Goal: Transaction & Acquisition: Purchase product/service

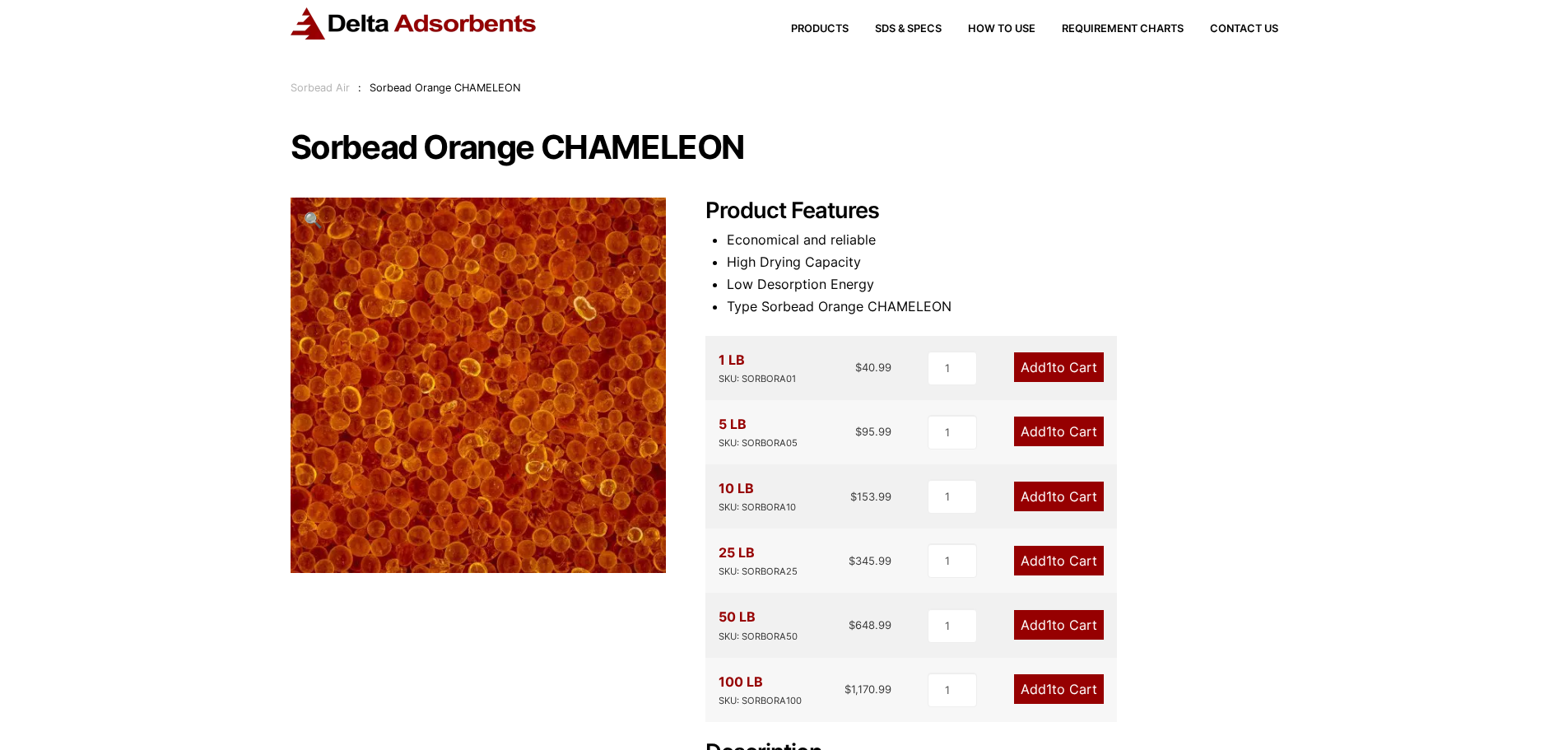
scroll to position [83, 0]
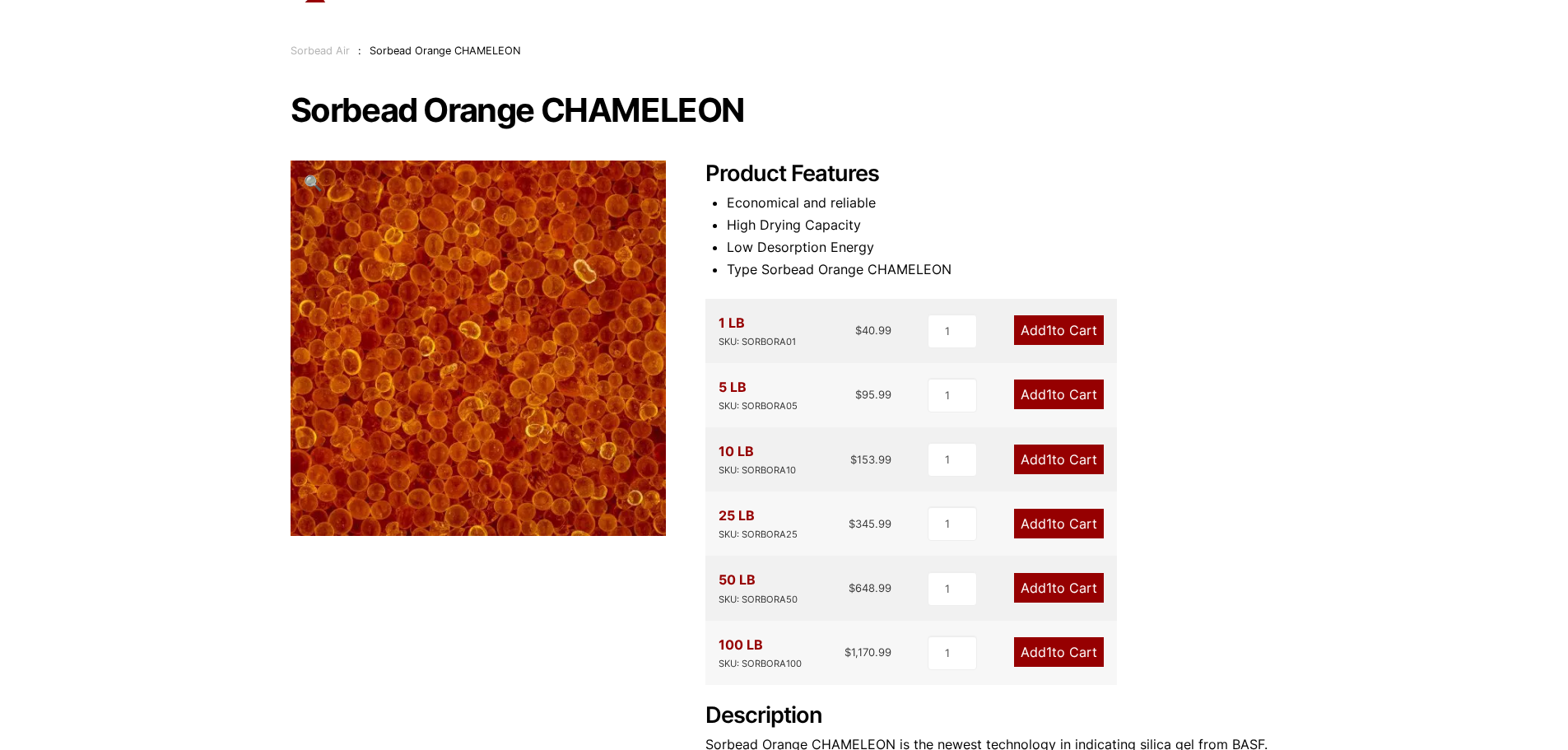
click at [1082, 523] on link "Add 1 to Cart" at bounding box center [1058, 524] width 90 height 30
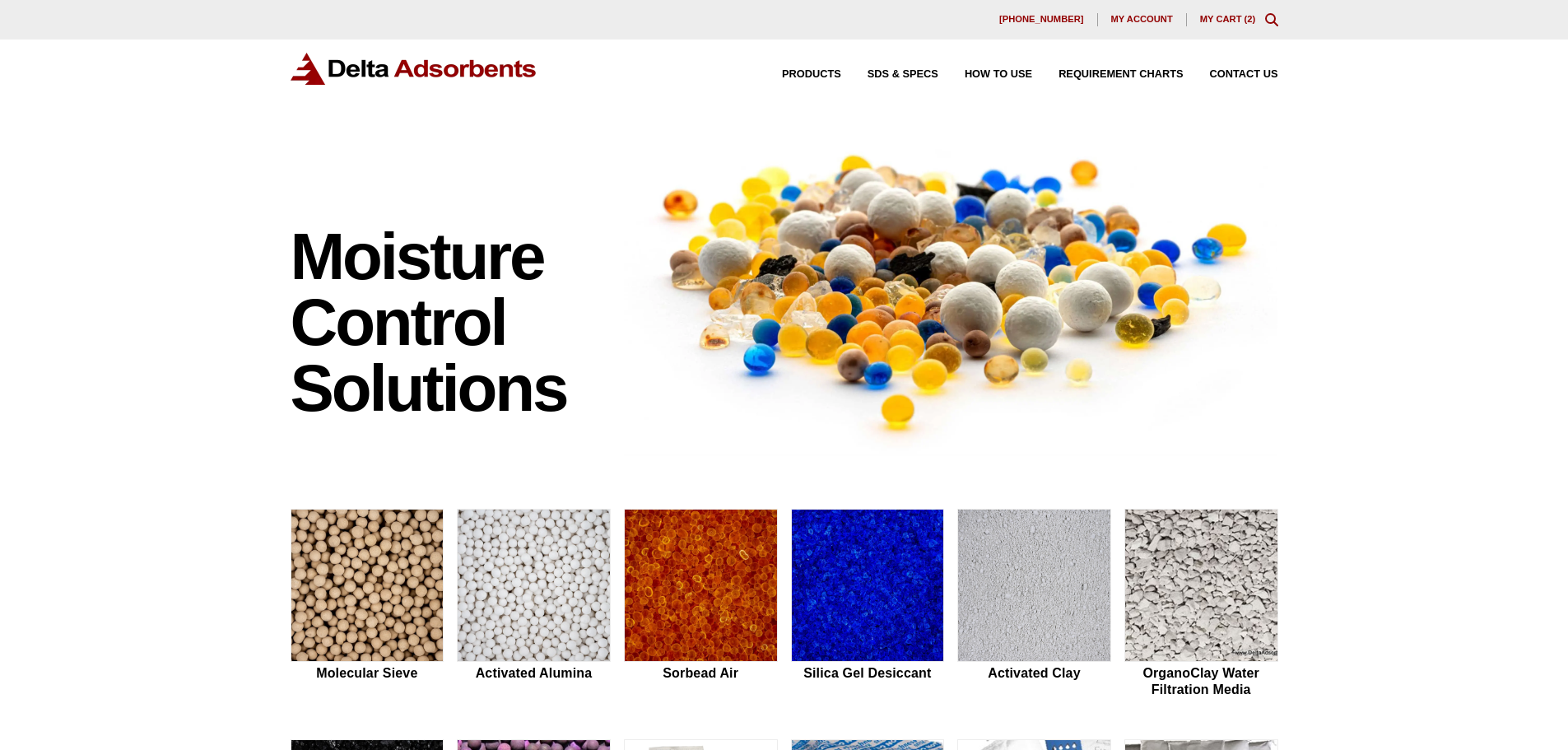
click at [1236, 19] on link "My Cart ( 2 )" at bounding box center [1228, 18] width 56 height 10
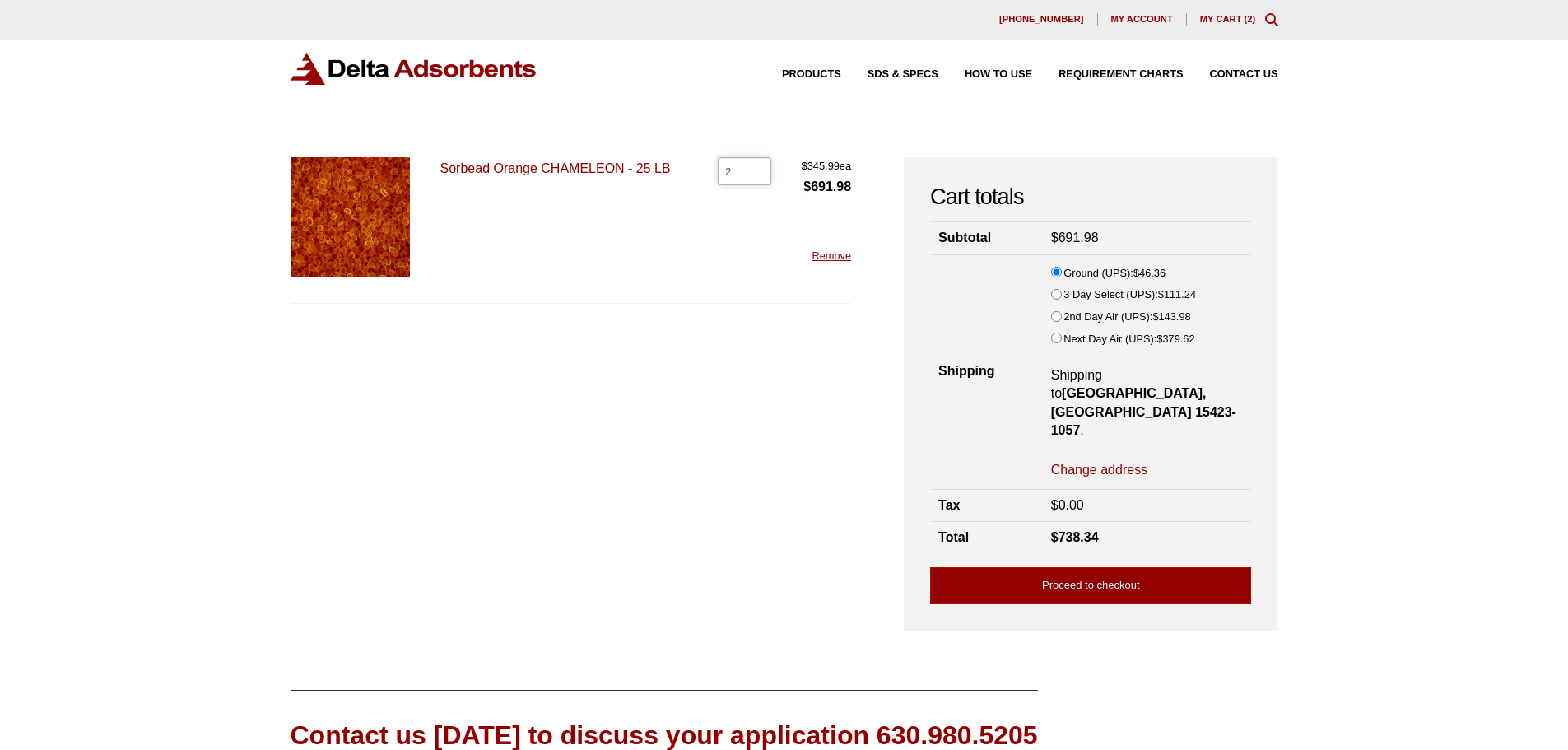
drag, startPoint x: 740, startPoint y: 166, endPoint x: 720, endPoint y: 170, distance: 20.4
click at [720, 170] on input "2" at bounding box center [744, 171] width 53 height 28
type input "1"
click at [751, 218] on div "Sorbead Orange CHAMELEON - 25 LB Sorbead Orange CHAMELEON - 25 LB quantity 1 $ …" at bounding box center [571, 231] width 561 height 146
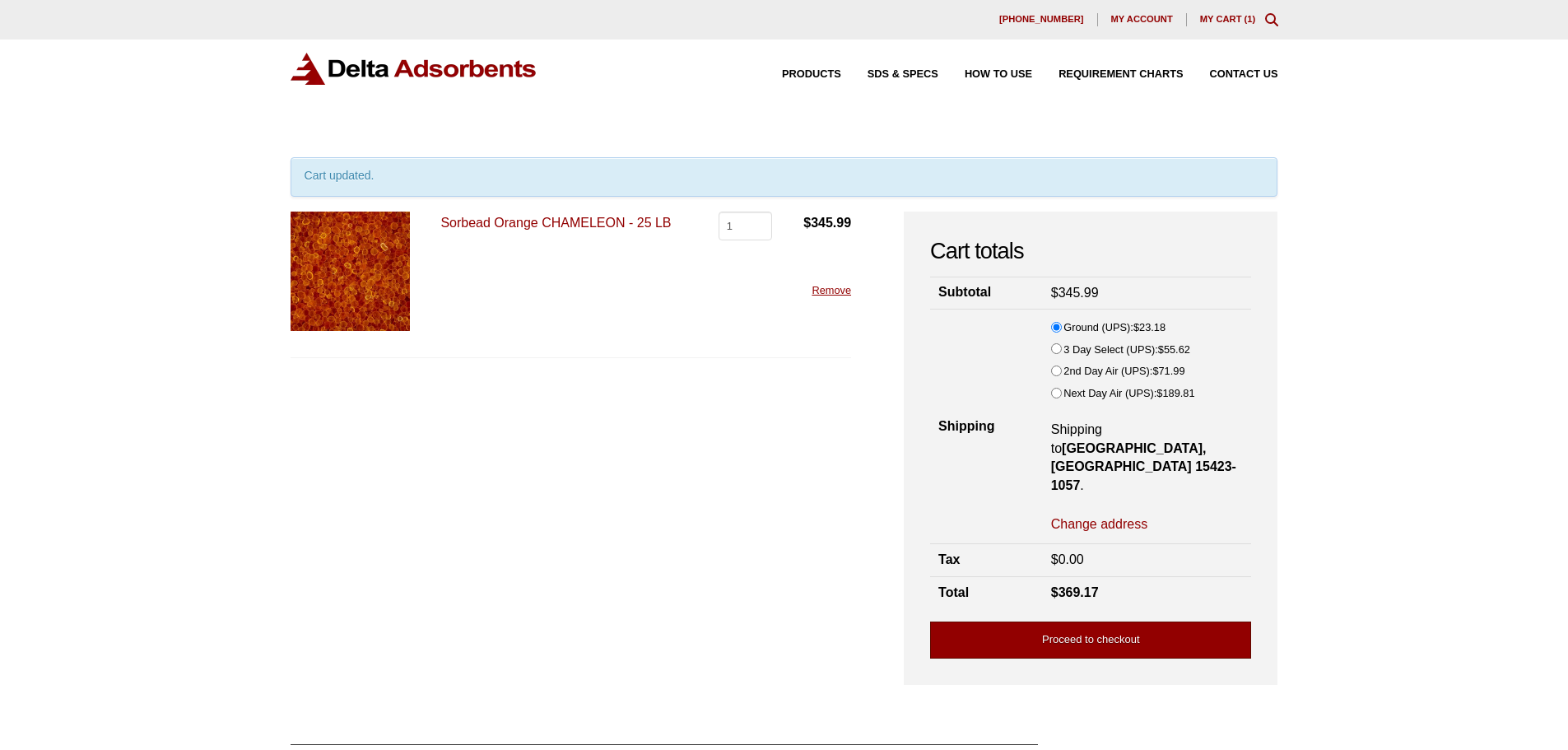
click at [1116, 621] on link "Proceed to checkout" at bounding box center [1090, 640] width 321 height 37
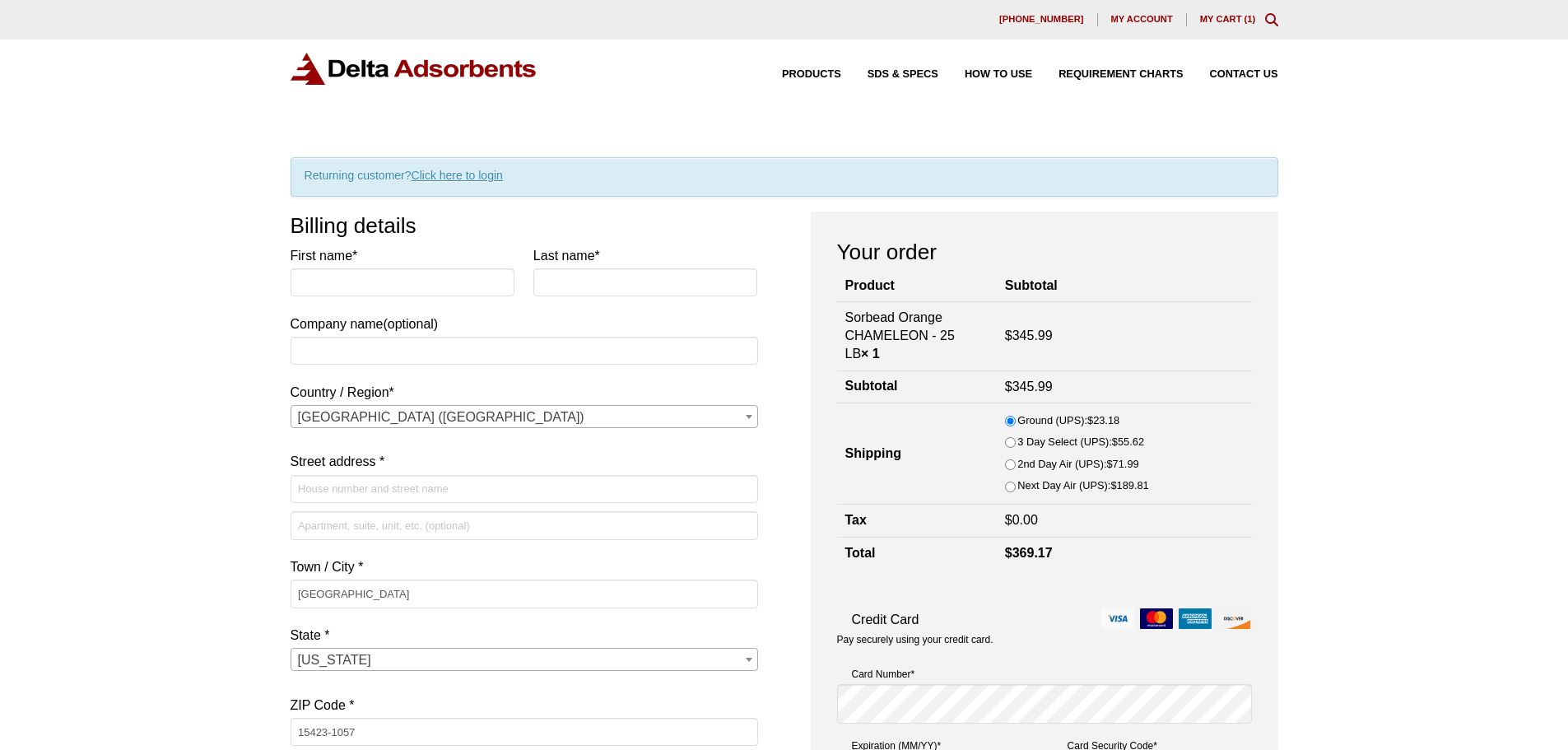
select select "PA"
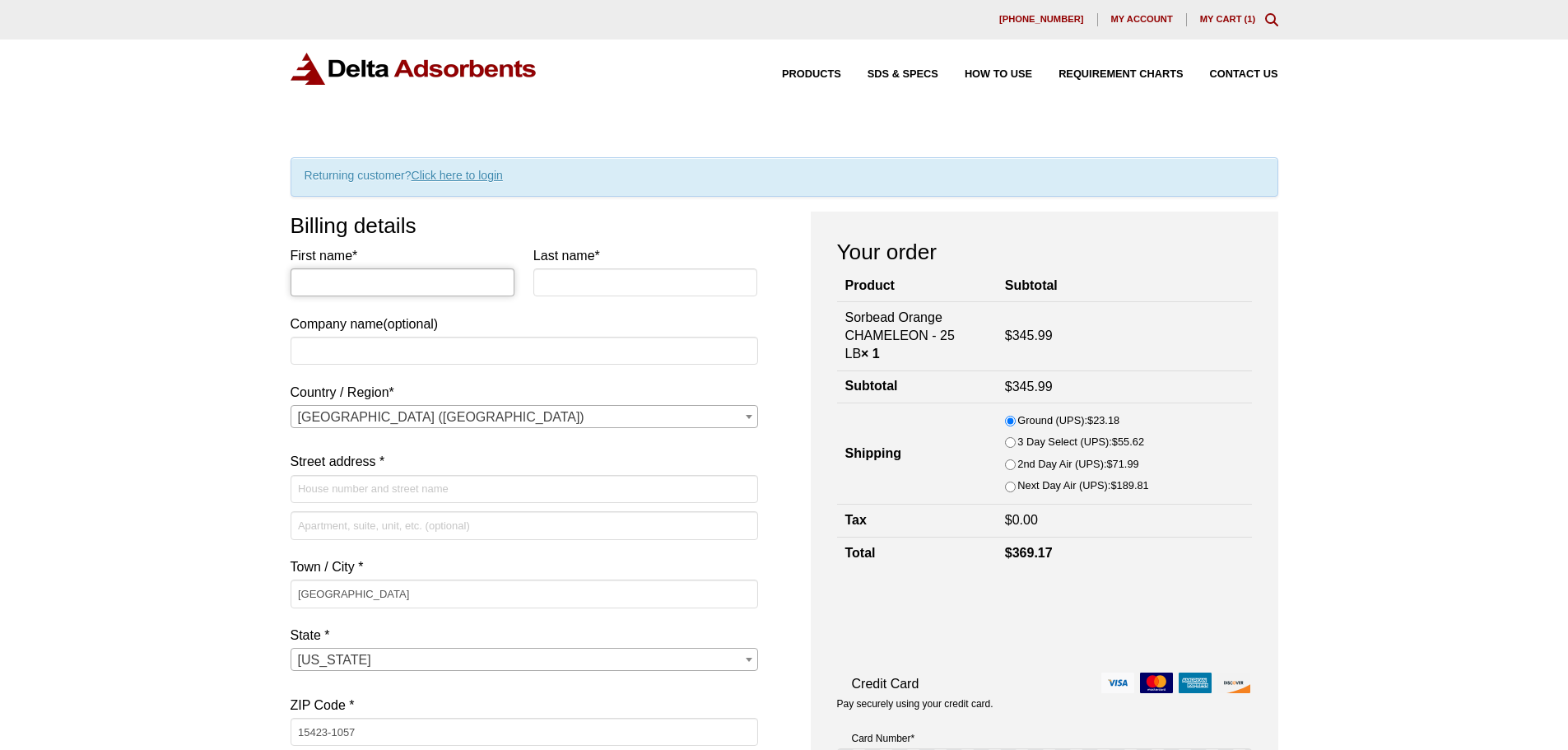
click at [459, 286] on input "First name *" at bounding box center [403, 282] width 224 height 28
type input "John"
click at [546, 283] on input "Last name *" at bounding box center [646, 282] width 224 height 28
type input "WILT"
type input "Residential"
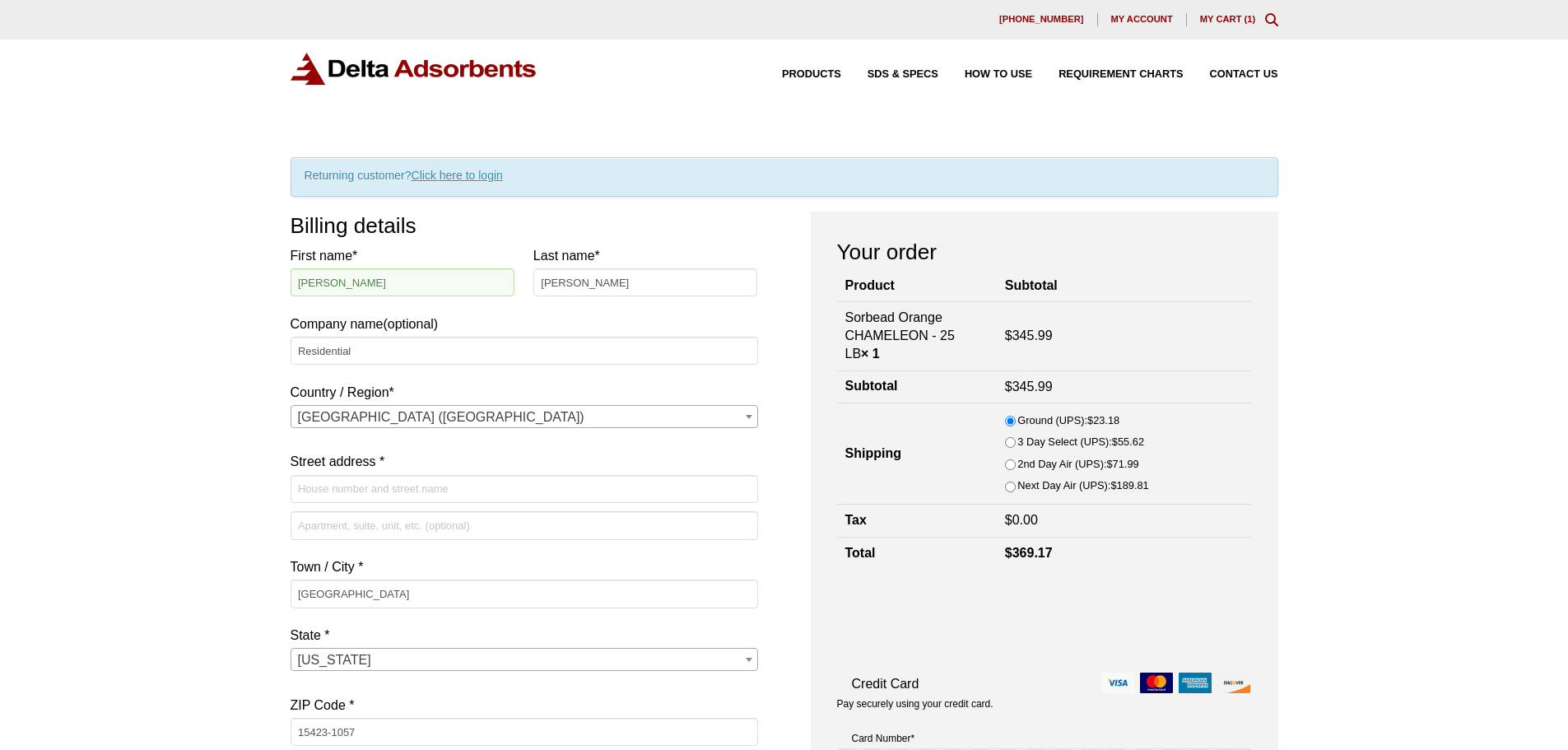
type input "203 Smithfield St"
type input "7243445977"
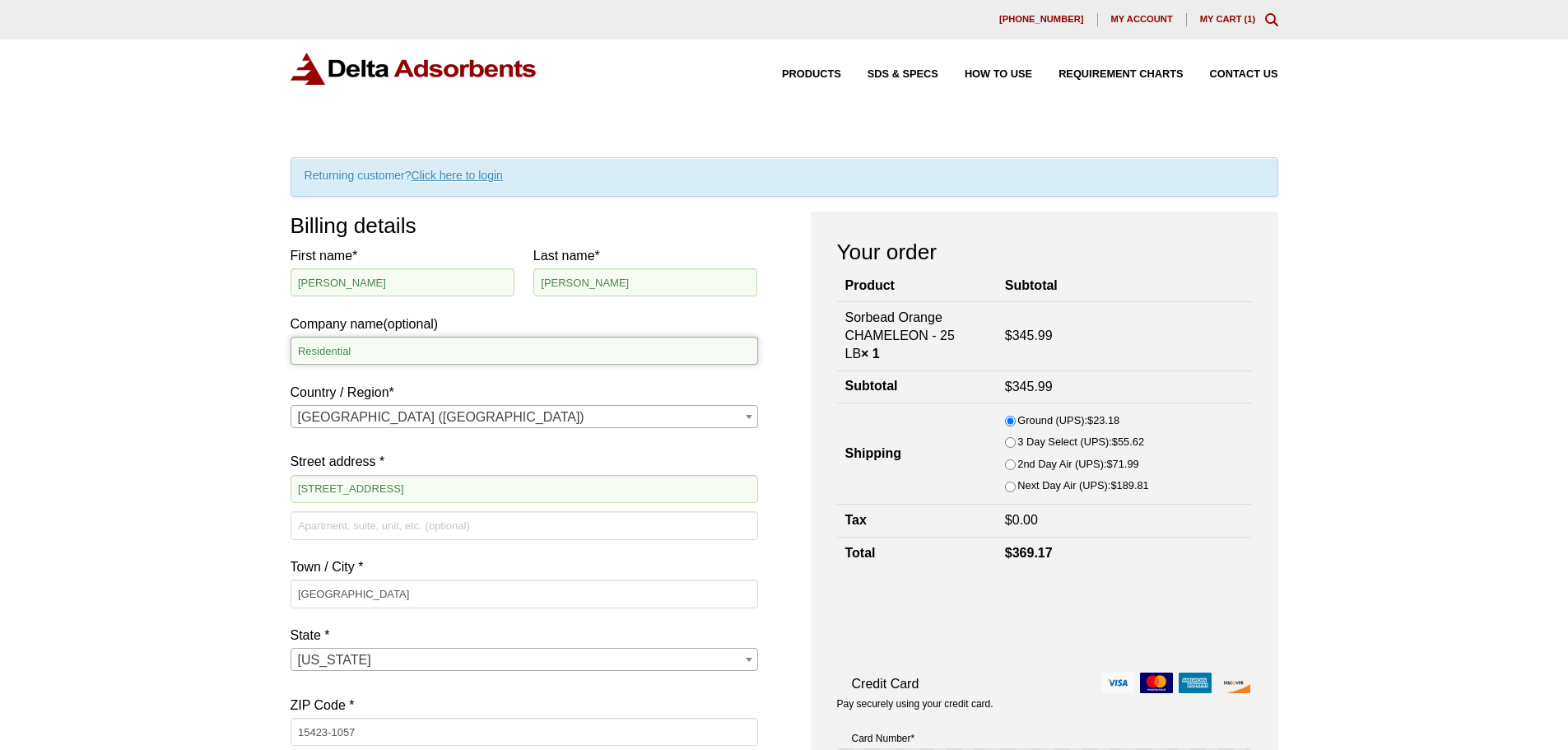
click at [370, 345] on input "Residential" at bounding box center [524, 351] width 467 height 28
type input "[PERSON_NAME] Company"
click at [493, 479] on input "203 Smithfield St" at bounding box center [524, 489] width 467 height 28
type input "625 Technology Dr"
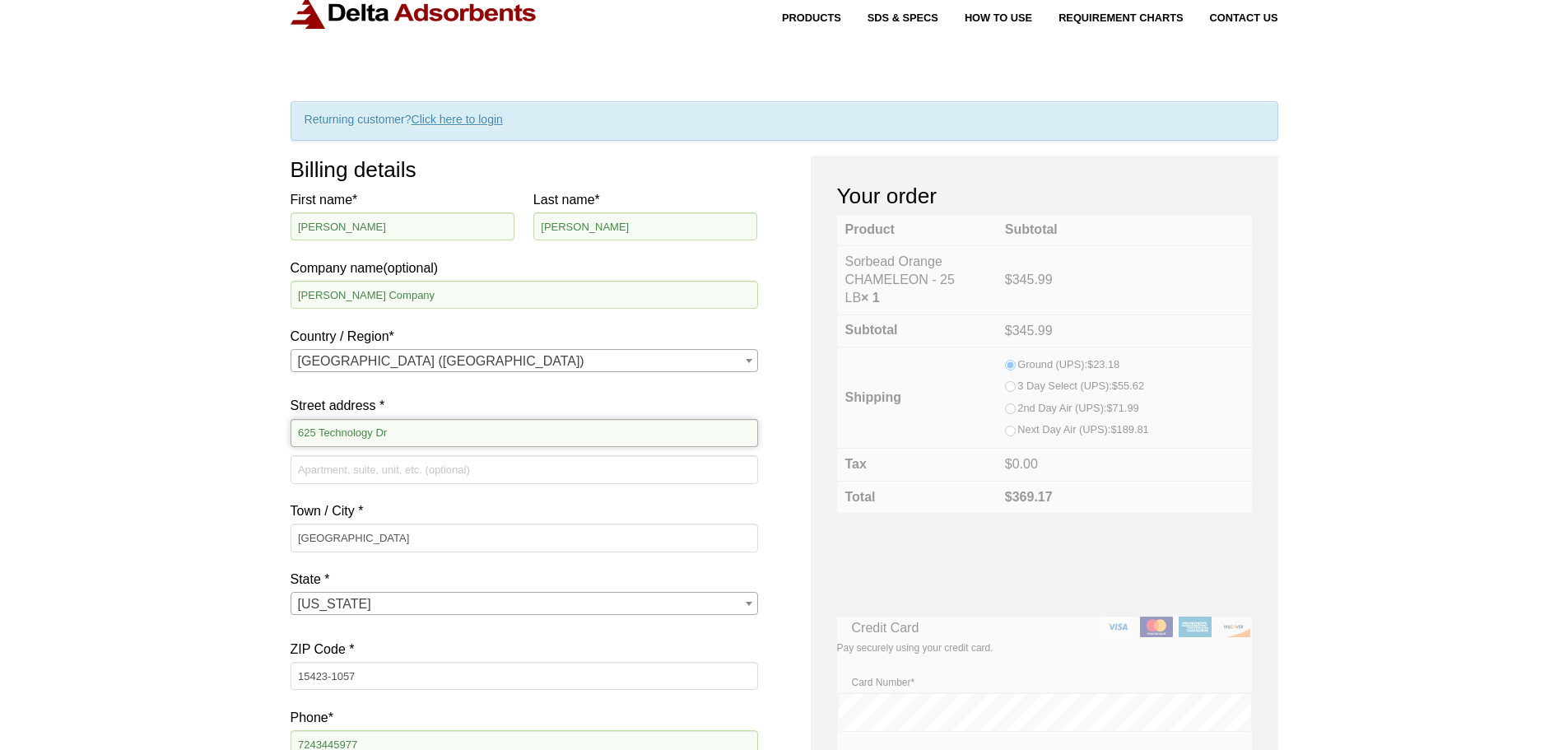
scroll to position [83, 0]
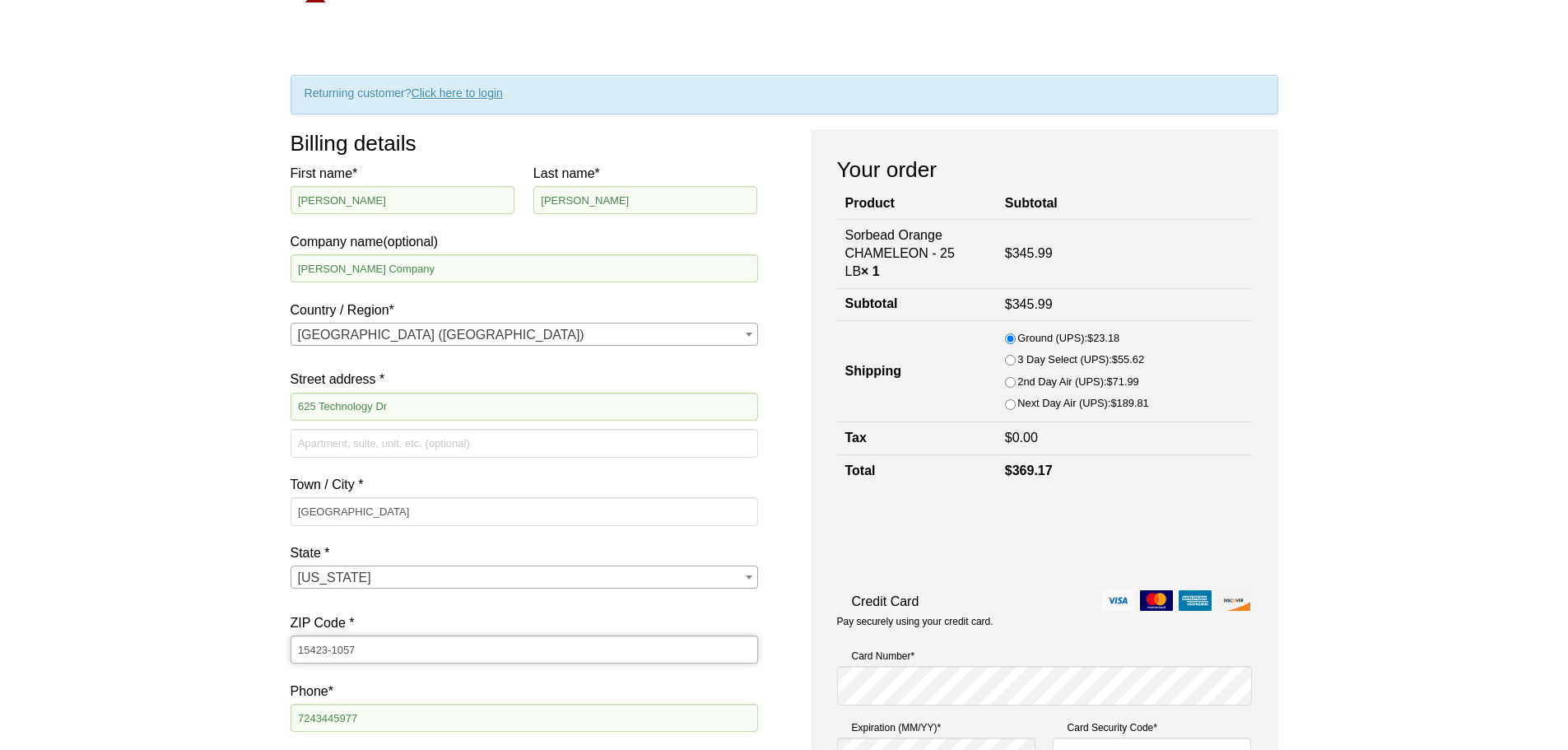
click at [373, 655] on input "15423-1057" at bounding box center [524, 649] width 467 height 28
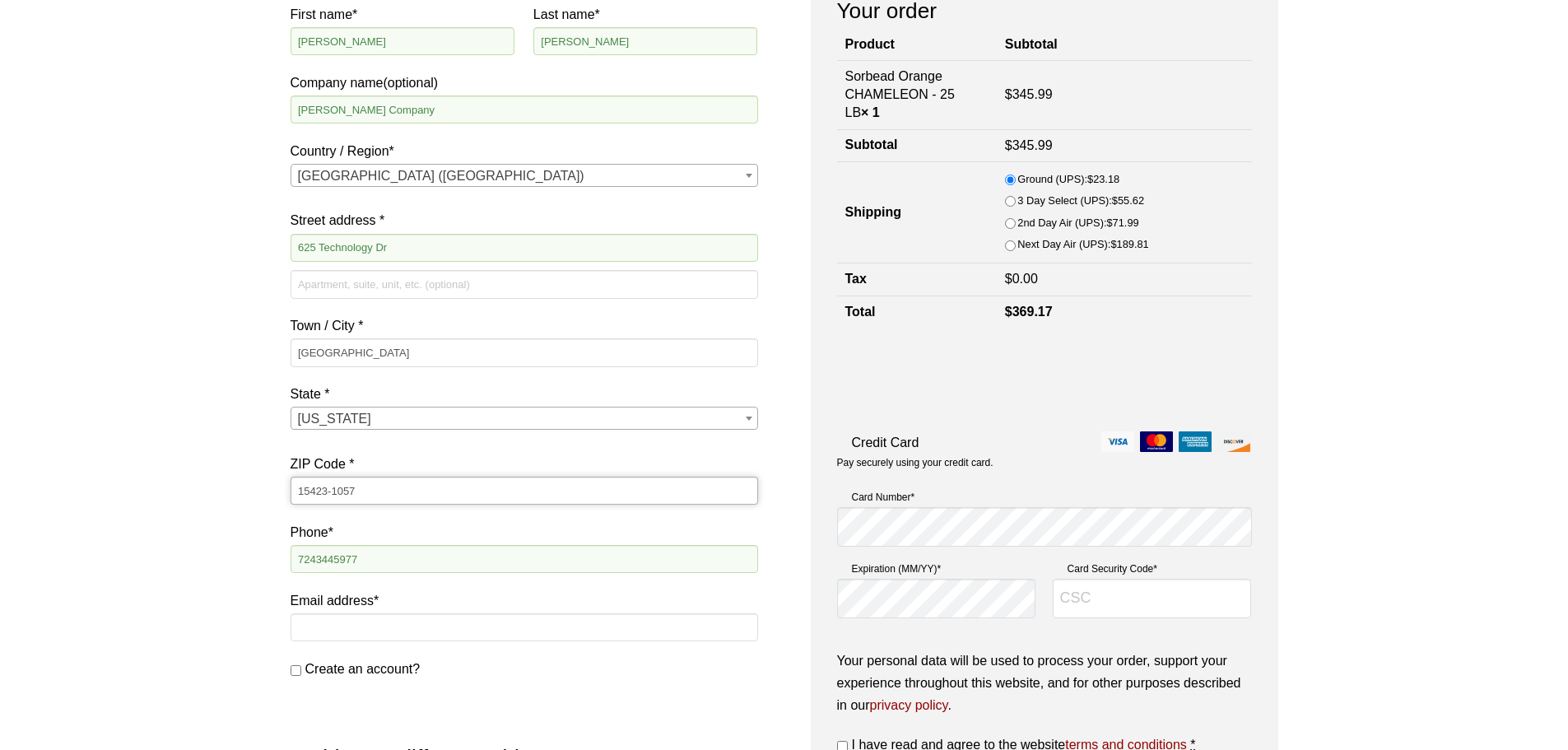
scroll to position [247, 0]
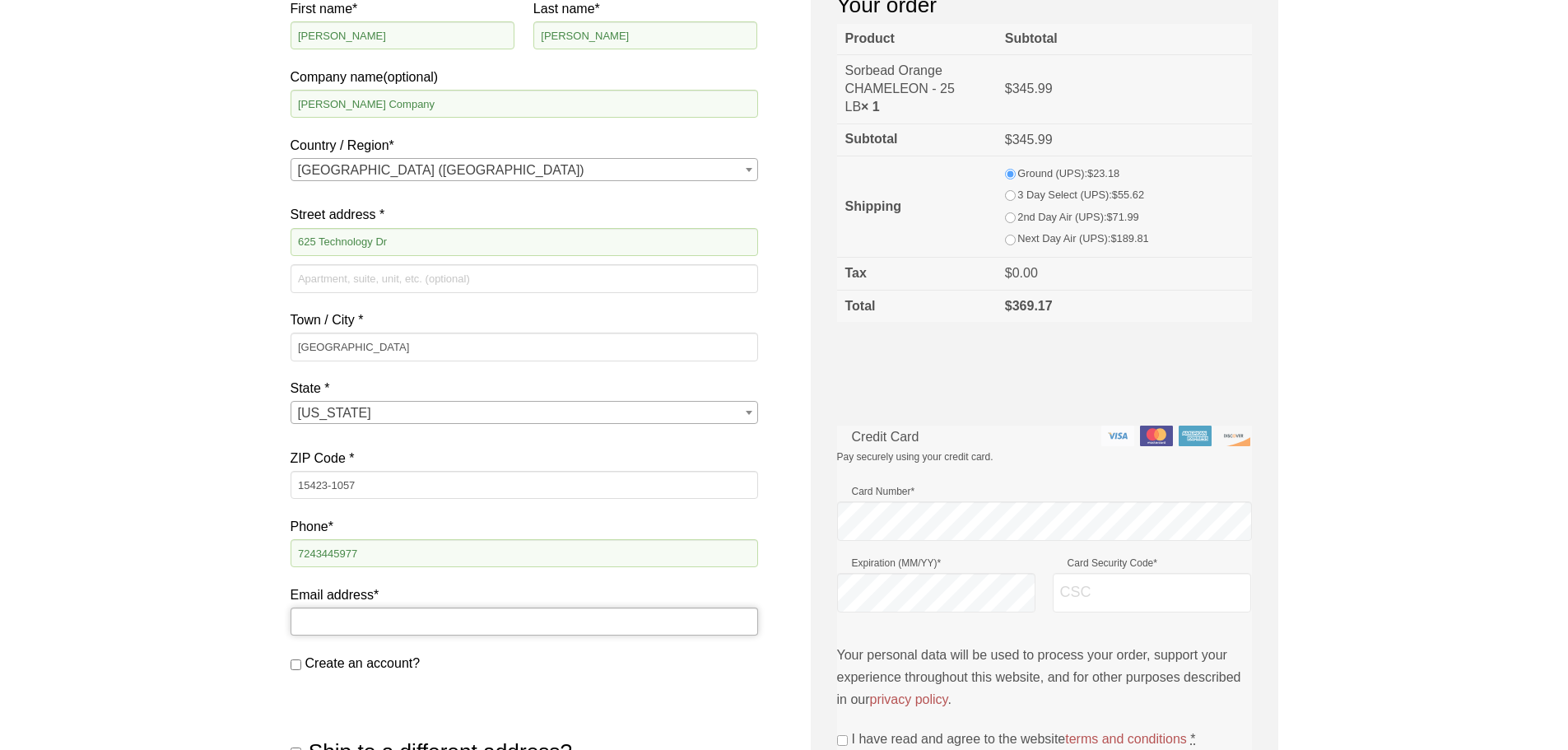
click at [394, 619] on input "Email address *" at bounding box center [524, 621] width 467 height 28
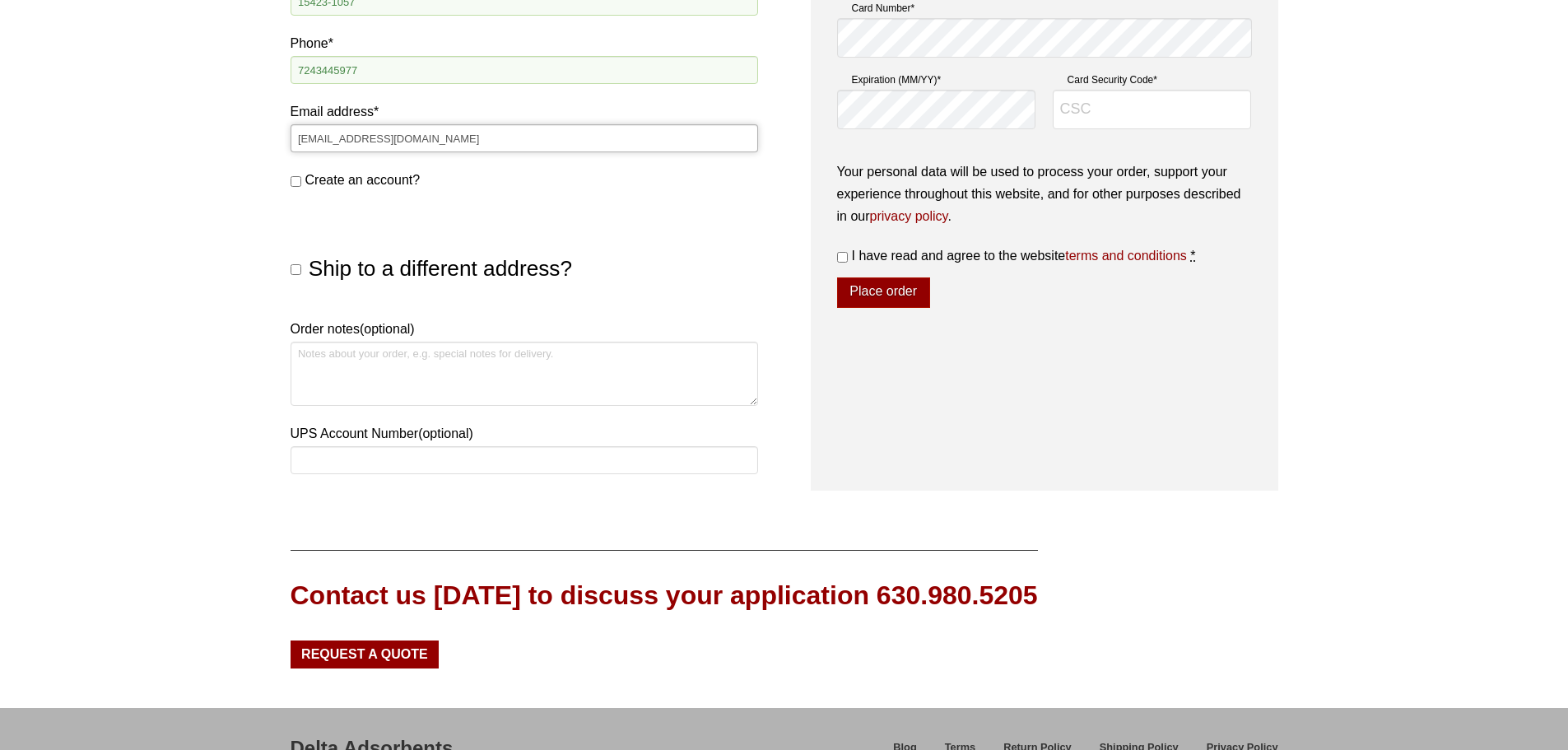
scroll to position [740, 0]
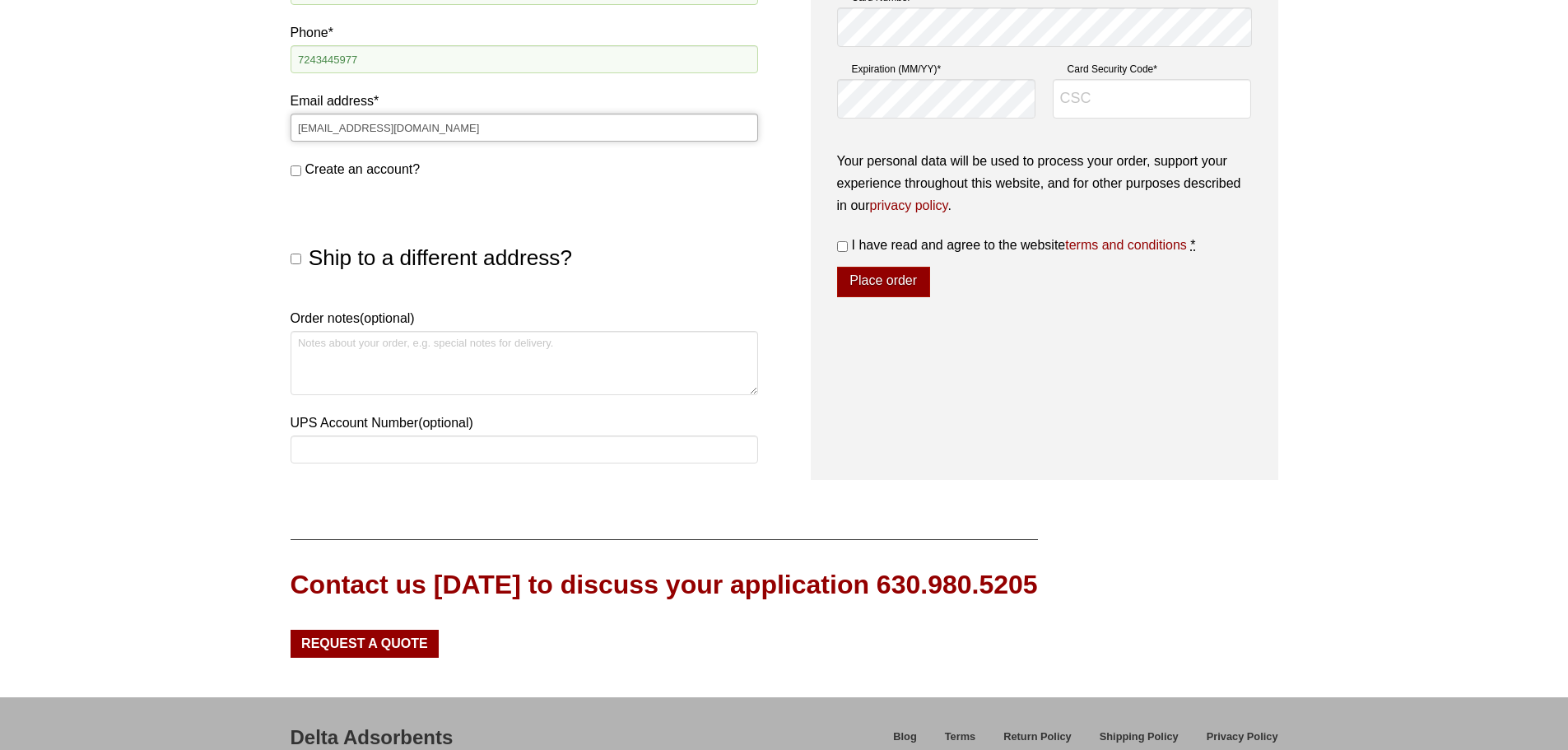
type input "[EMAIL_ADDRESS][DOMAIN_NAME]"
click at [317, 352] on textarea "Order notes (optional)" at bounding box center [524, 363] width 467 height 64
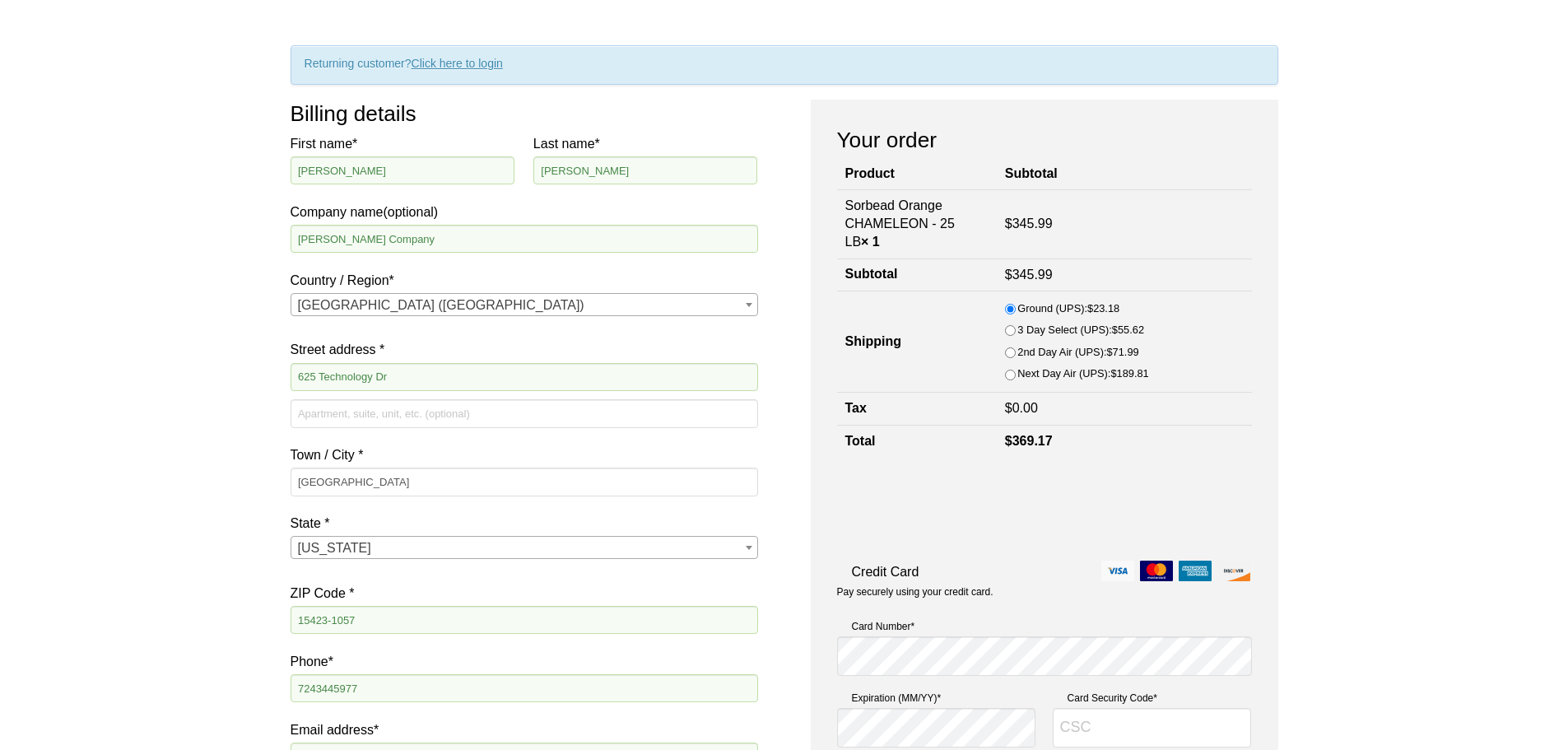
scroll to position [164, 0]
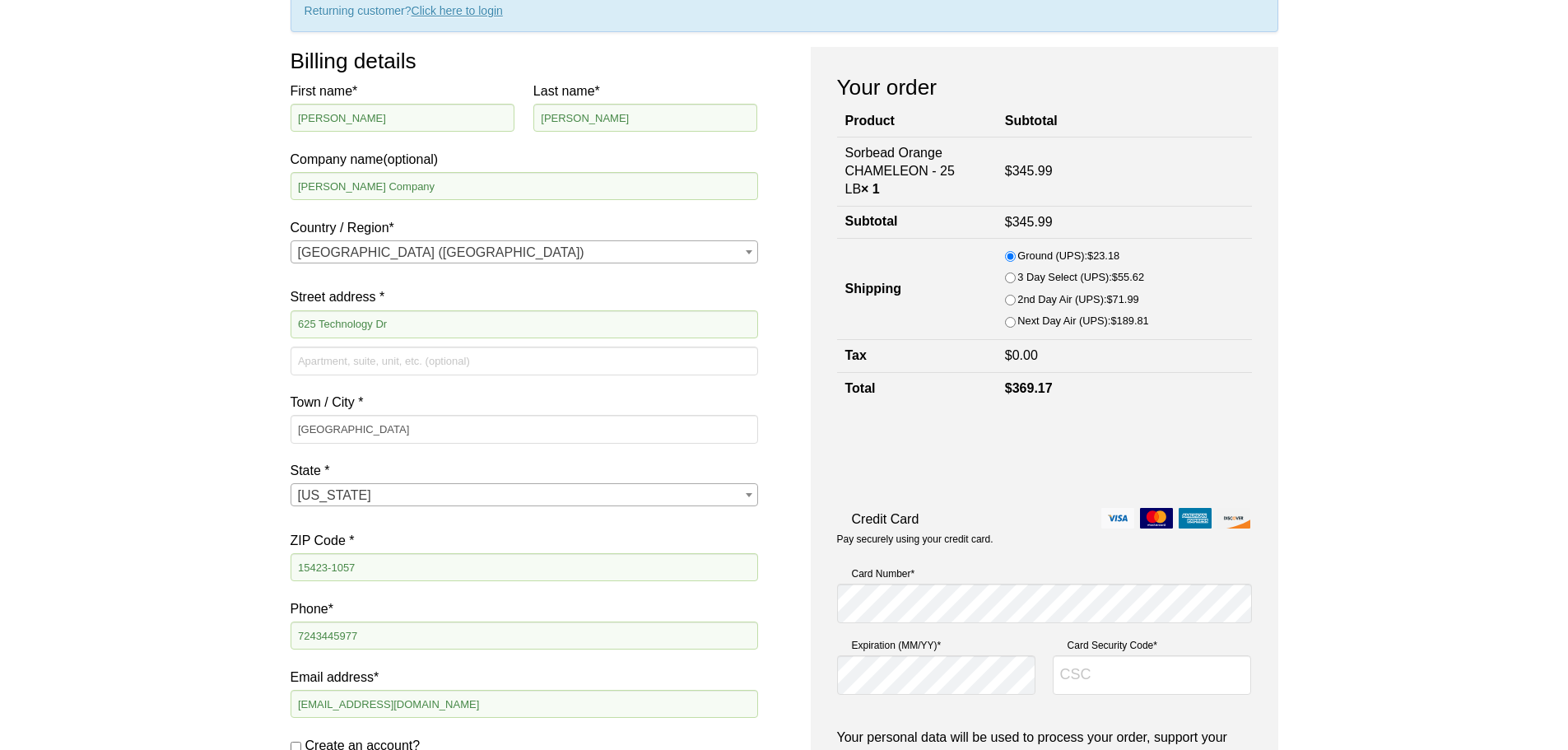
type textarea "Attention: [PERSON_NAME]"
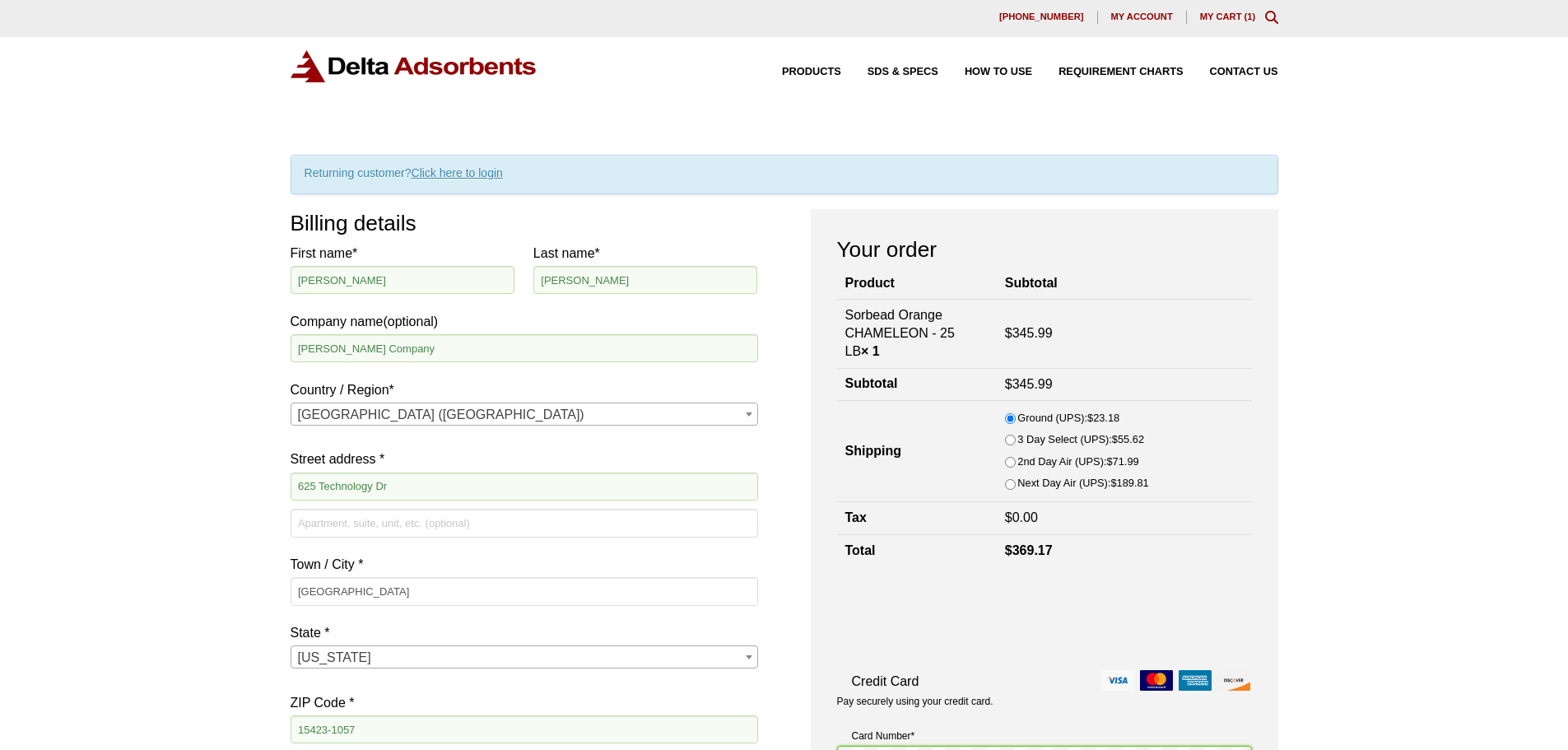
scroll to position [0, 0]
drag, startPoint x: 373, startPoint y: 285, endPoint x: 233, endPoint y: 281, distance: 140.1
type input "JOHN"
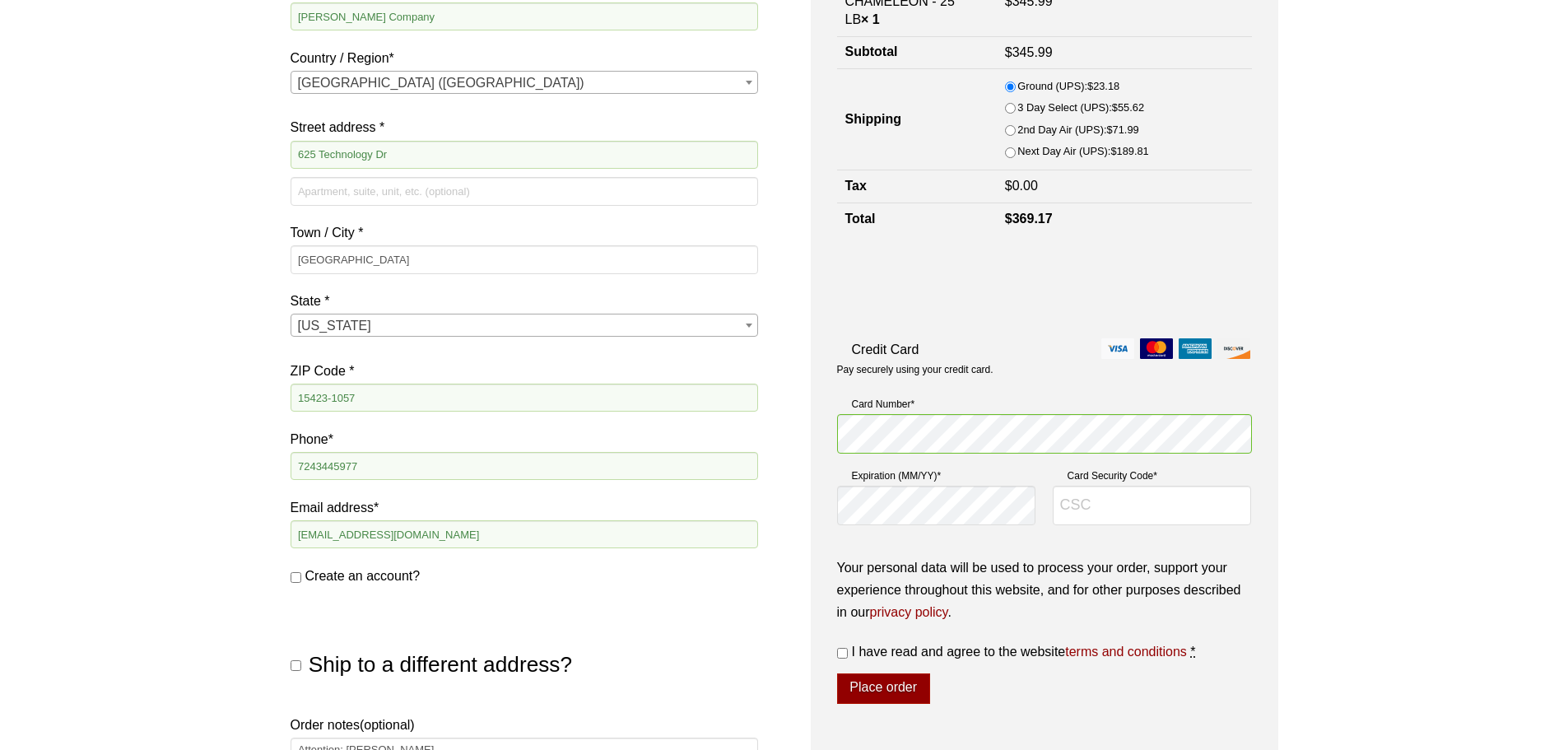
scroll to position [373, 0]
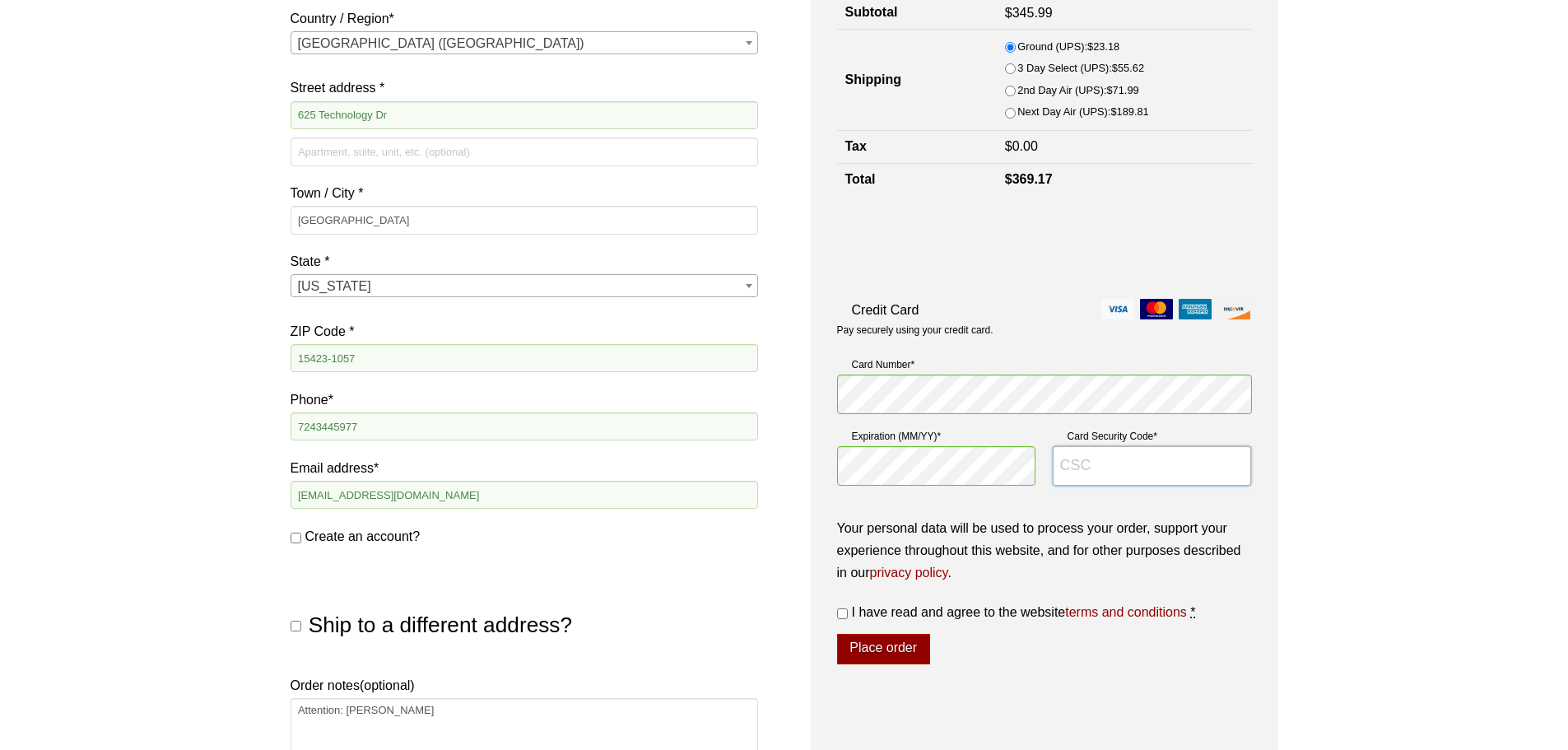
click at [1100, 474] on input "Card Security Code *" at bounding box center [1152, 465] width 199 height 39
type input "703"
click at [1043, 674] on div "Your order Product Subtotal Sorbead Orange CHAMELEON - 25 LB × 1 $ 345.99 Subto…" at bounding box center [1044, 342] width 467 height 1008
click at [842, 610] on input "I have read and agree to the website terms and conditions *" at bounding box center [842, 613] width 10 height 10
checkbox input "true"
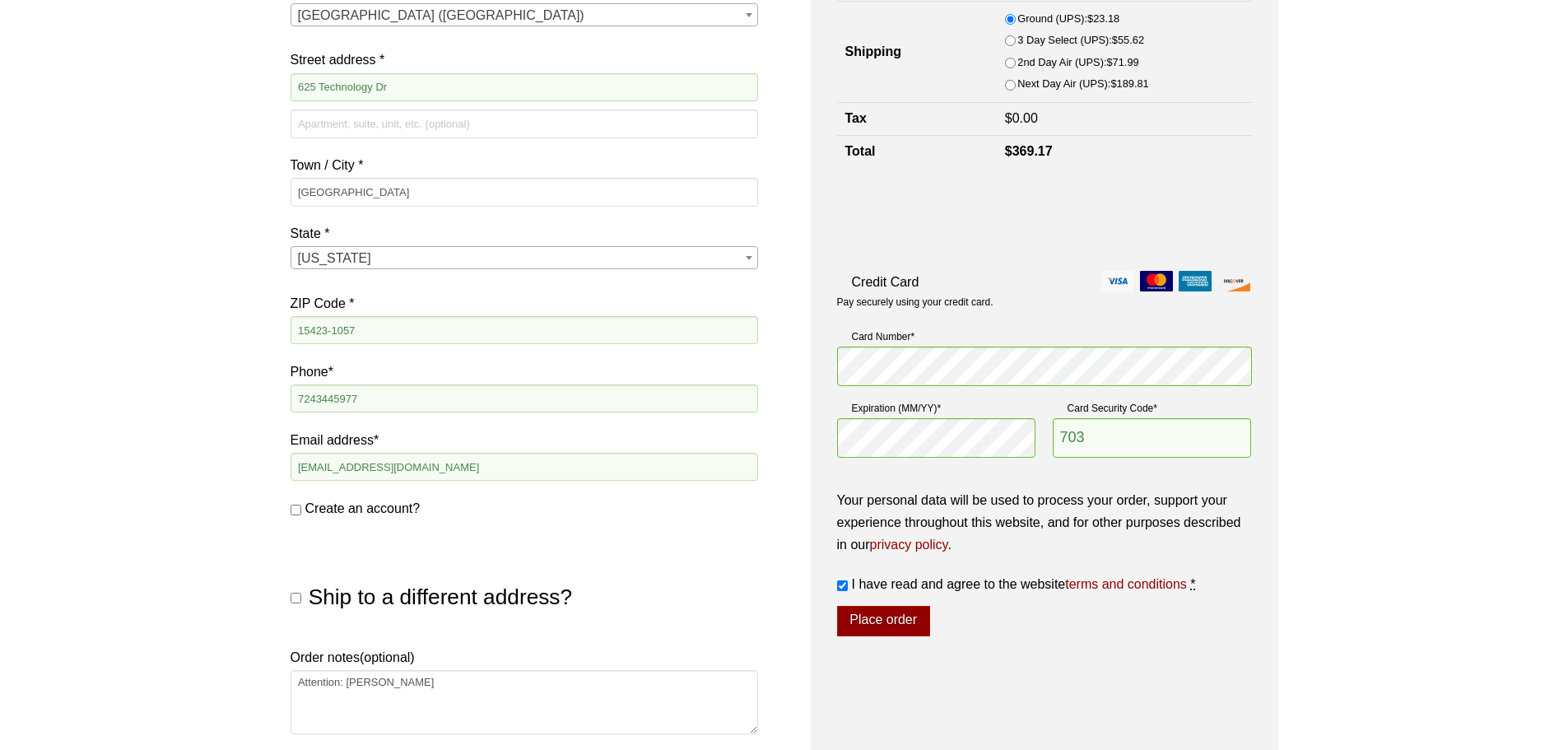
scroll to position [412, 0]
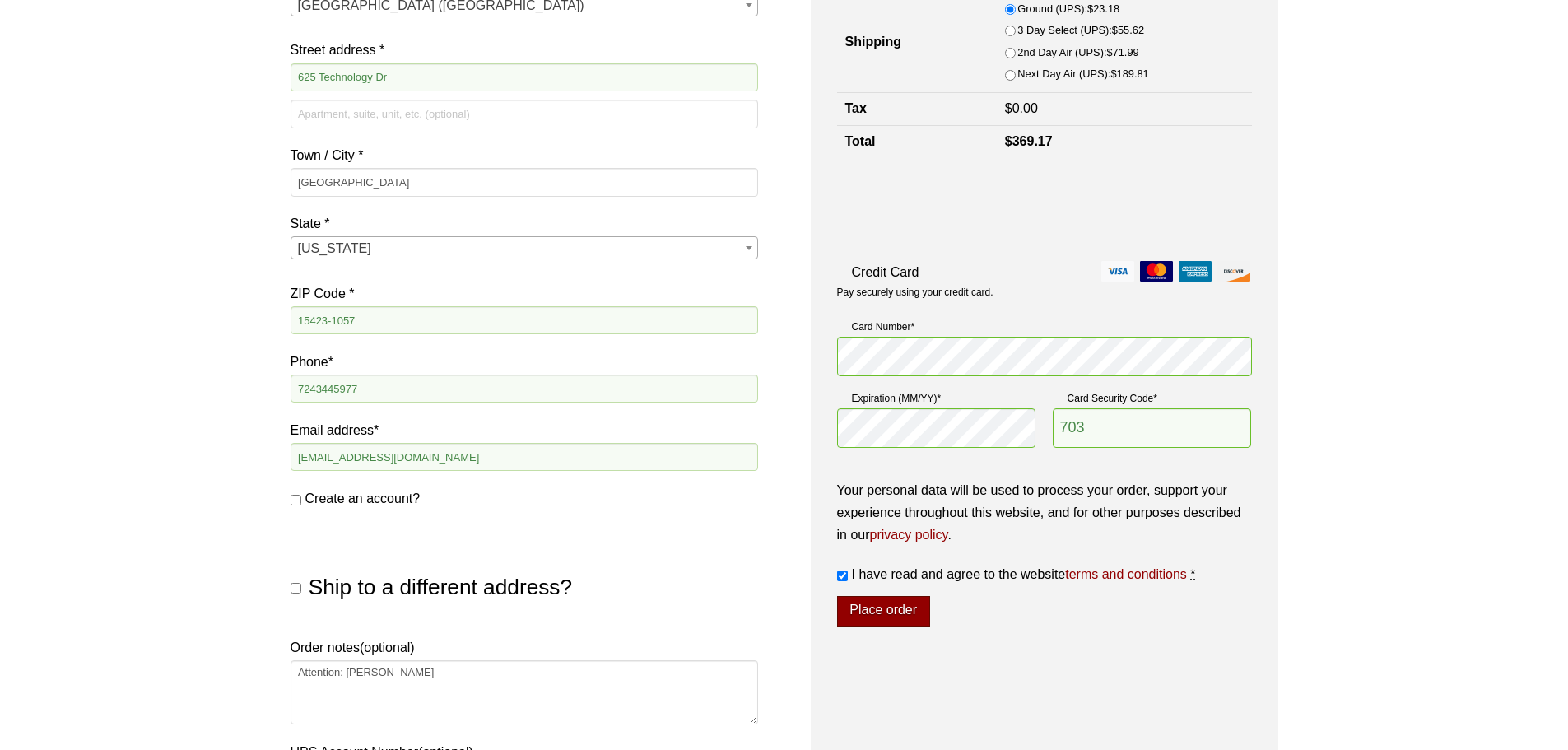
click at [892, 613] on button "Place order" at bounding box center [883, 612] width 93 height 31
